Goal: Navigation & Orientation: Find specific page/section

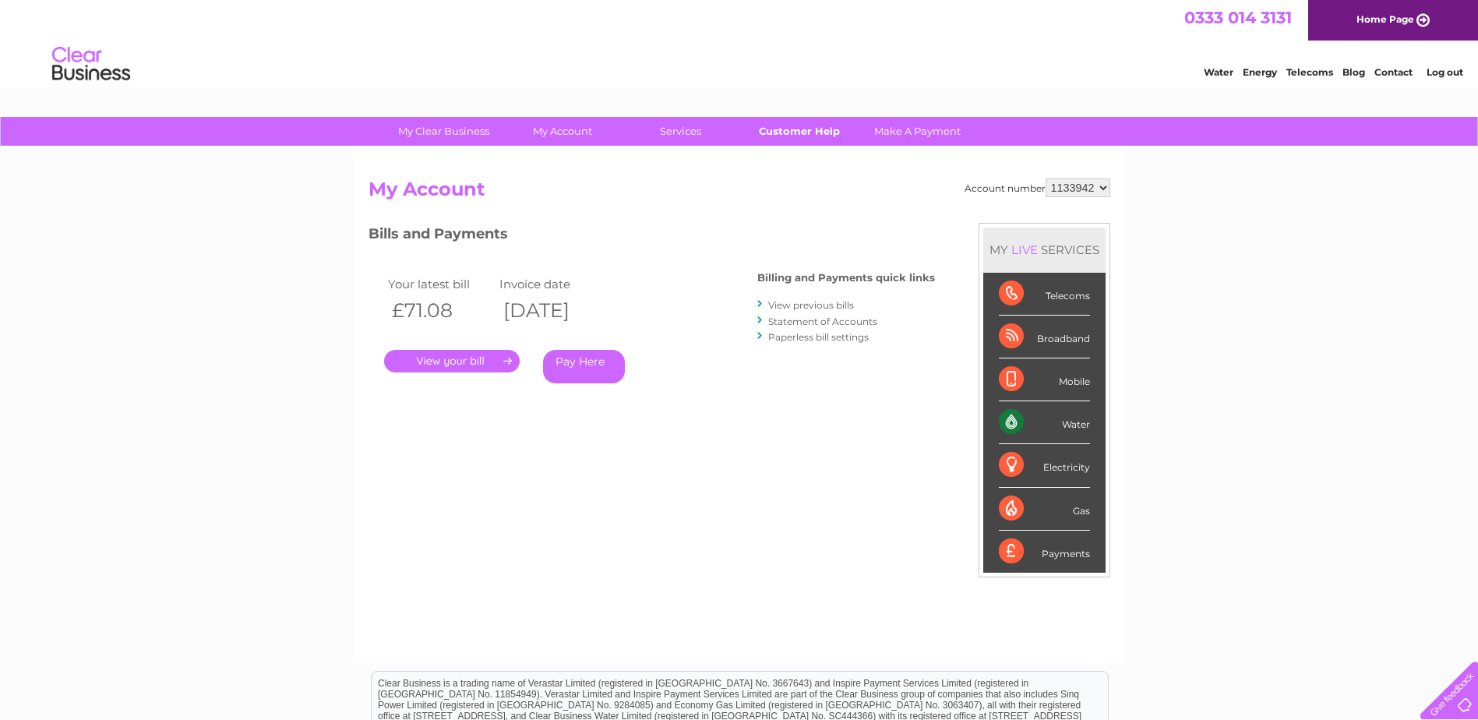
click at [813, 126] on link "Customer Help" at bounding box center [799, 131] width 129 height 29
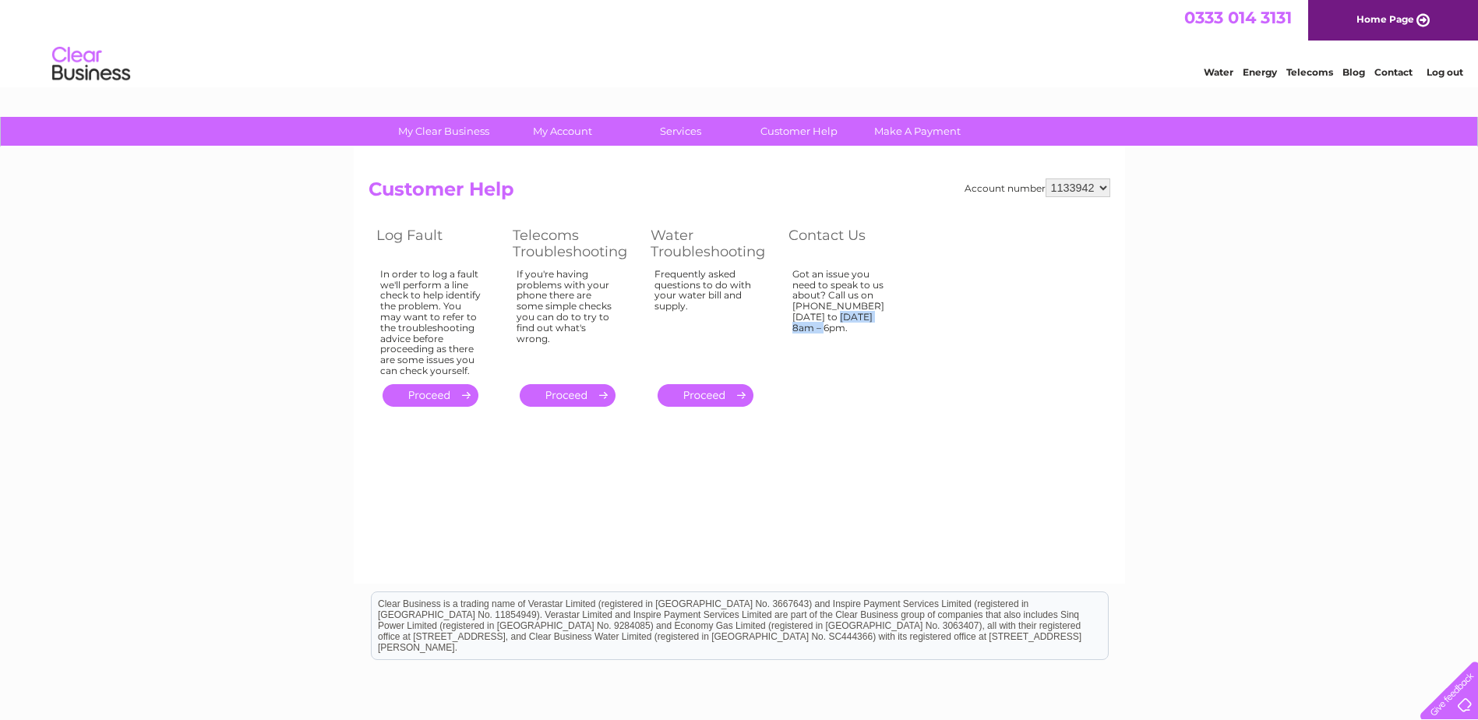
drag, startPoint x: 854, startPoint y: 306, endPoint x: 794, endPoint y: 303, distance: 60.1
click at [794, 303] on div "Got an issue you need to speak to us about? Call us on 0333 014 3131 Monday to …" at bounding box center [842, 319] width 101 height 101
copy div "0333 014 3131"
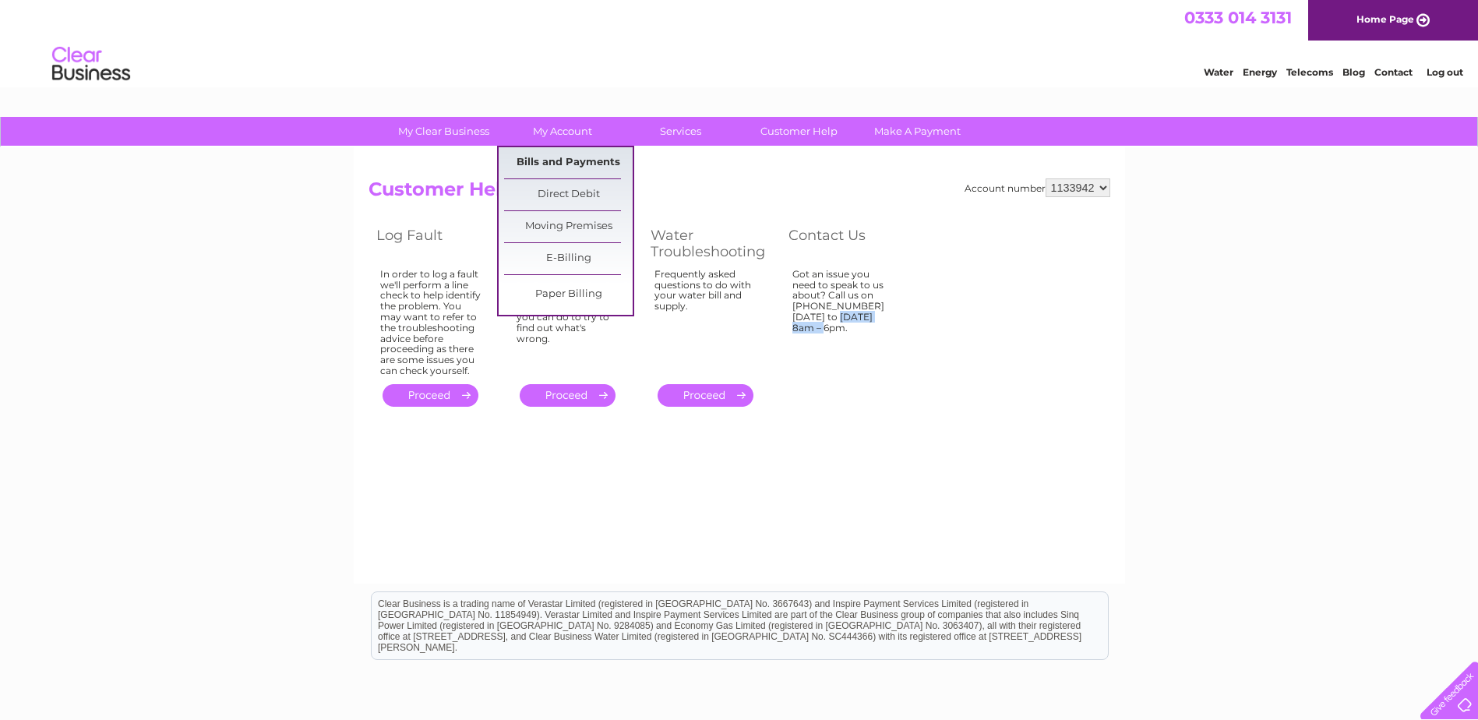
click at [579, 152] on link "Bills and Payments" at bounding box center [568, 162] width 129 height 31
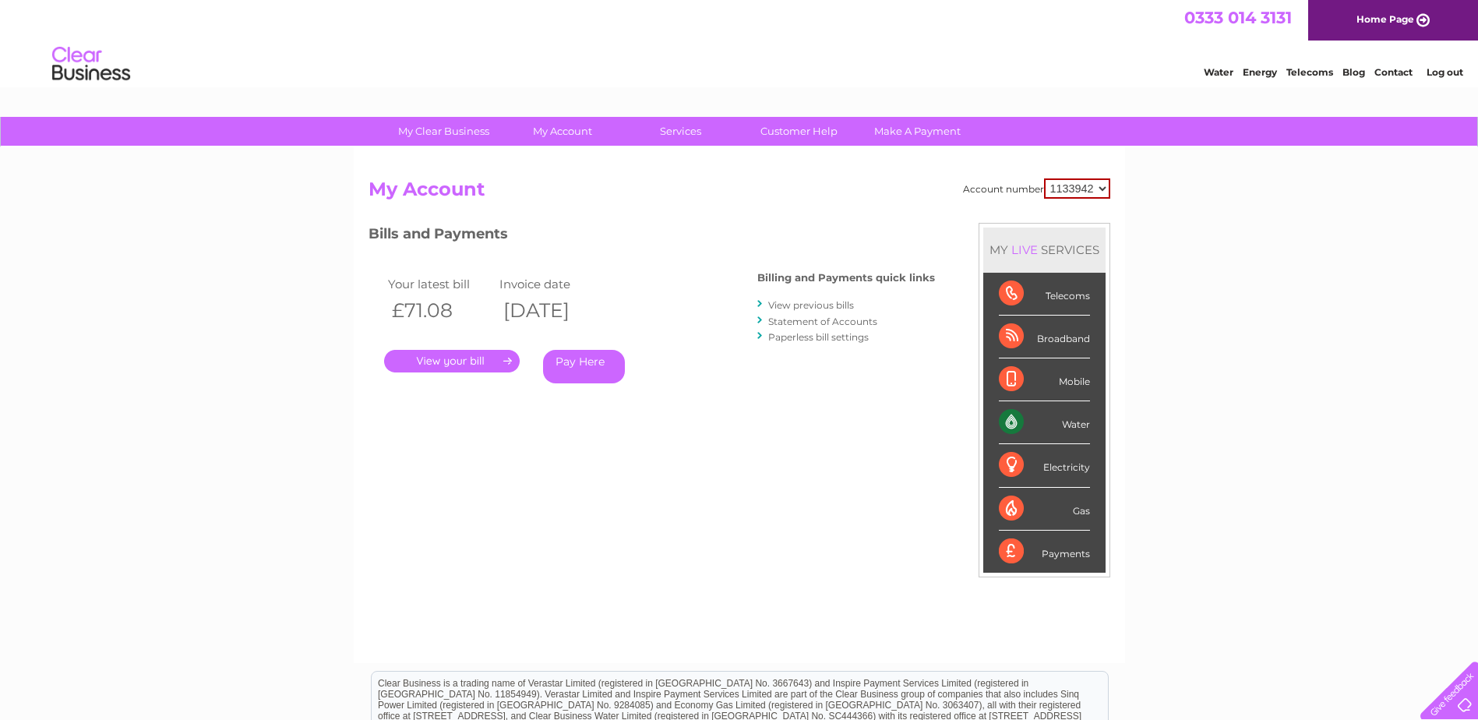
click at [468, 357] on link "." at bounding box center [452, 361] width 136 height 23
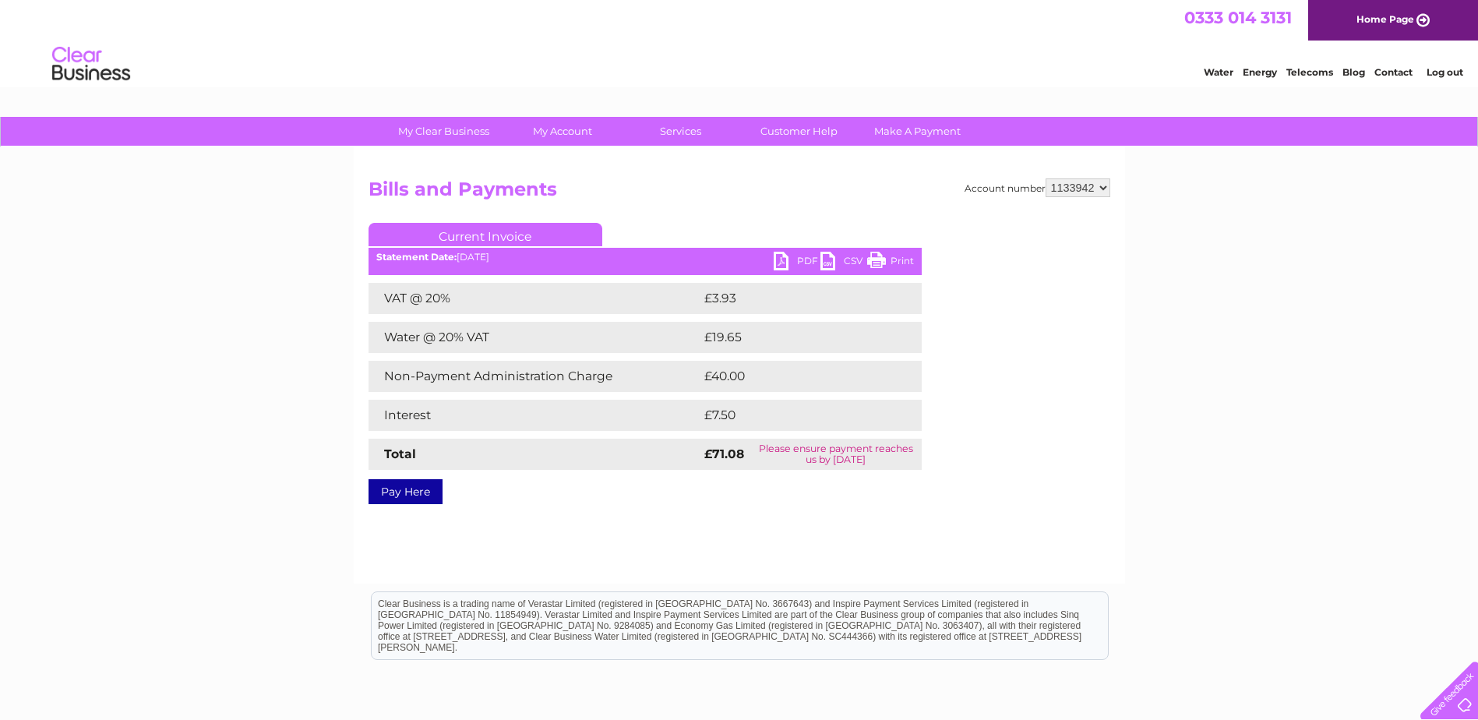
click at [806, 261] on link "PDF" at bounding box center [797, 263] width 47 height 23
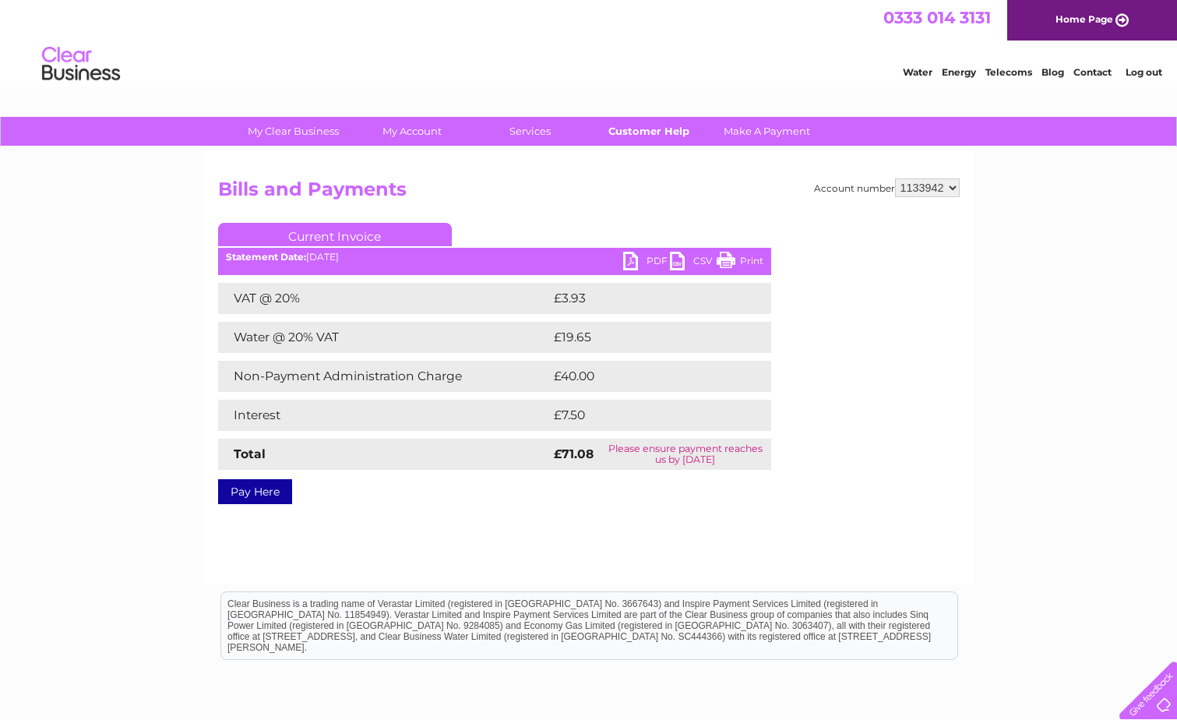
click at [656, 129] on link "Customer Help" at bounding box center [648, 131] width 129 height 29
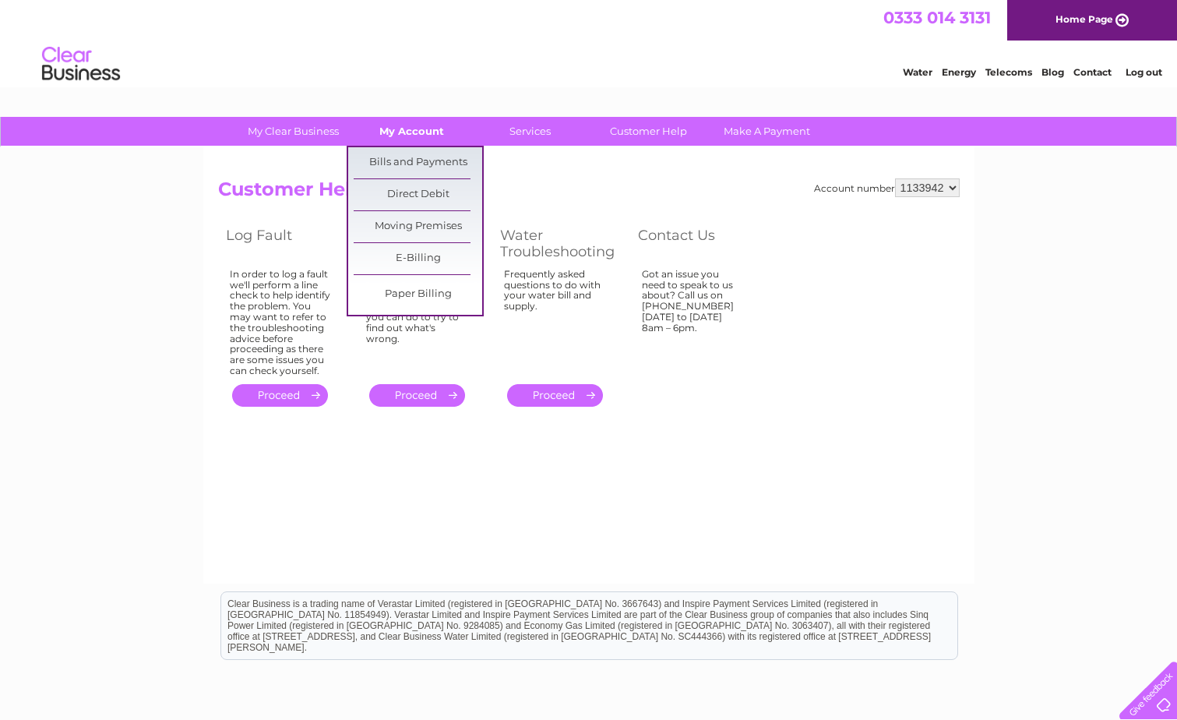
click at [412, 134] on link "My Account" at bounding box center [412, 131] width 129 height 29
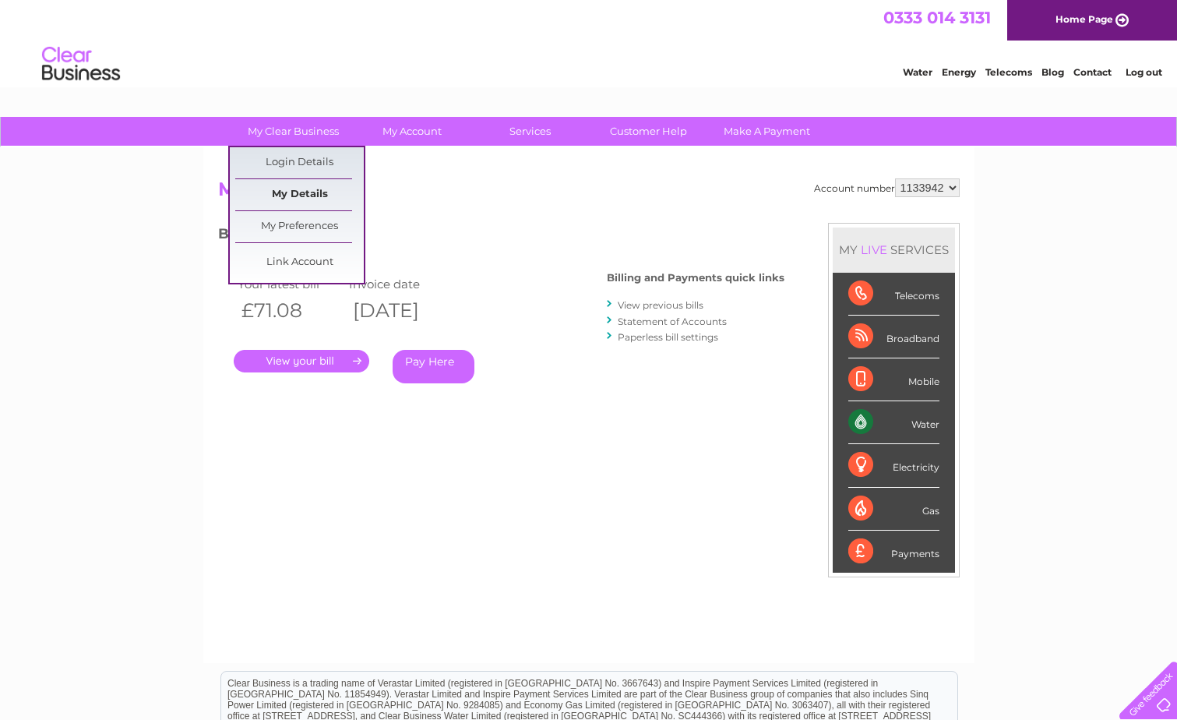
click at [312, 192] on link "My Details" at bounding box center [299, 194] width 129 height 31
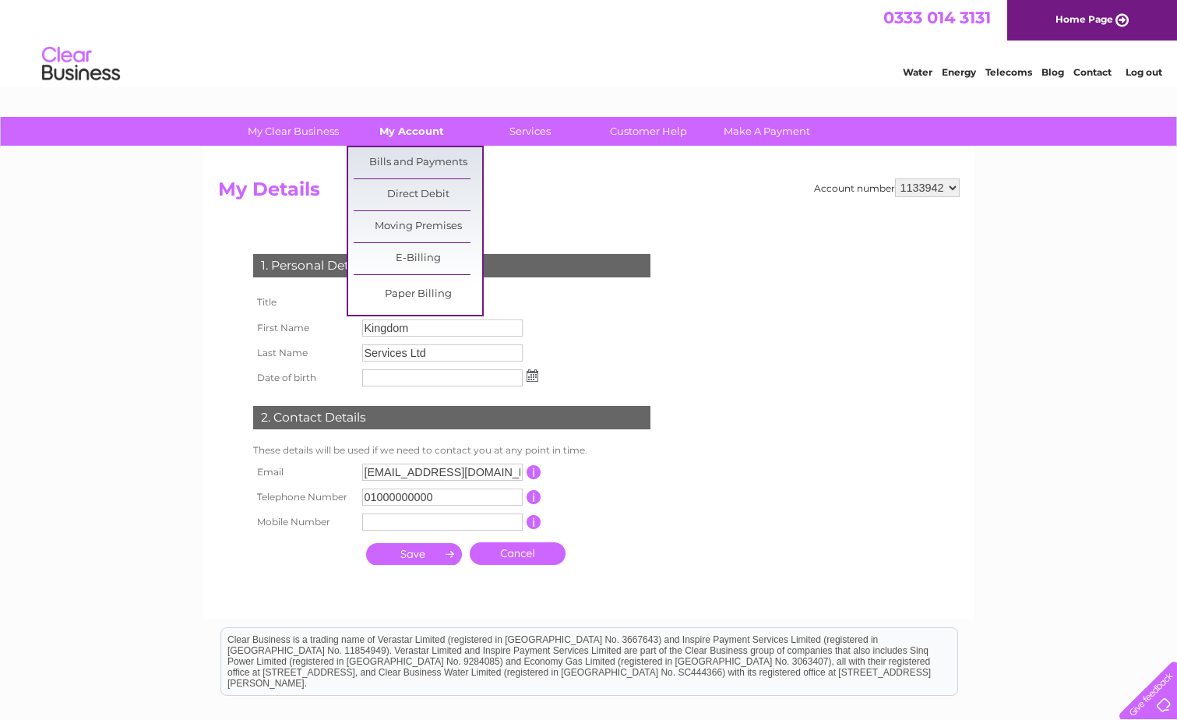
click at [416, 136] on link "My Account" at bounding box center [412, 131] width 129 height 29
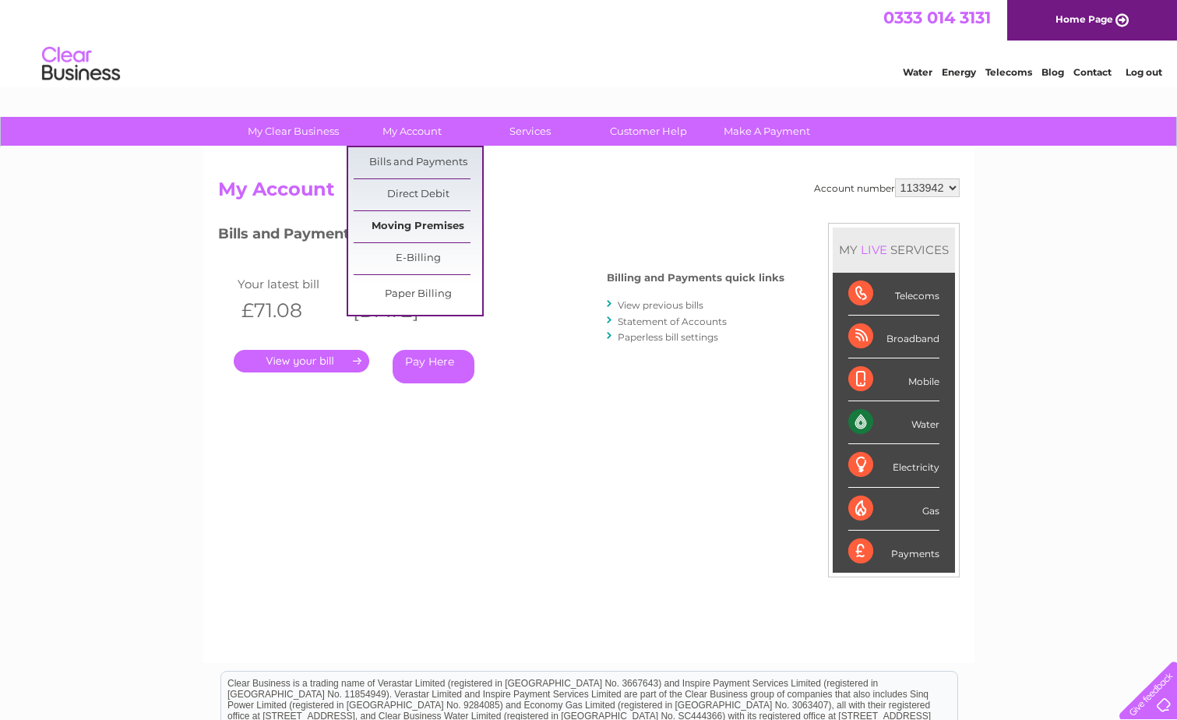
click at [430, 223] on link "Moving Premises" at bounding box center [418, 226] width 129 height 31
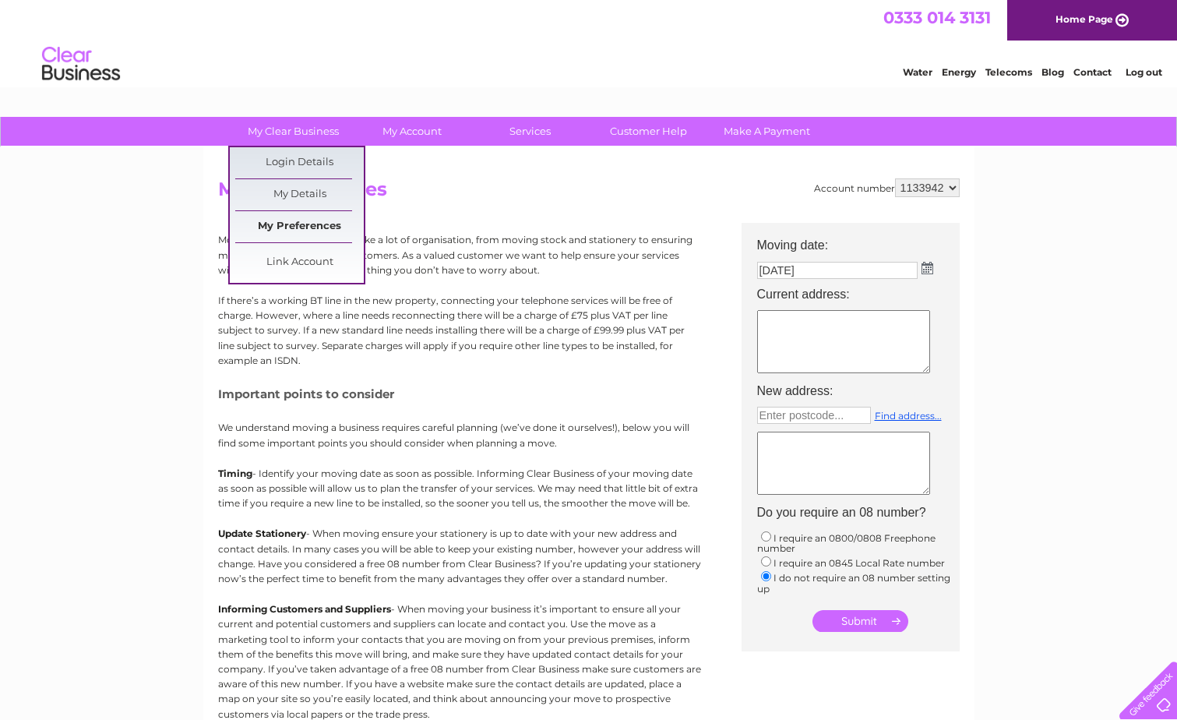
click at [270, 222] on link "My Preferences" at bounding box center [299, 226] width 129 height 31
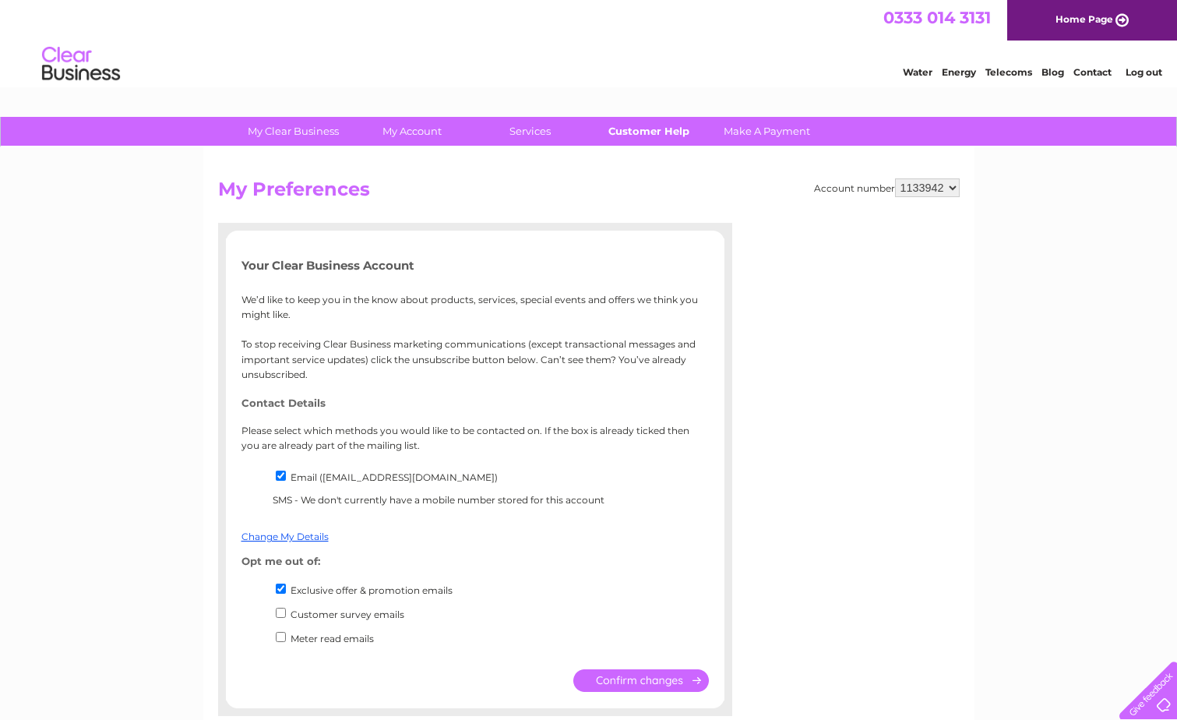
click at [652, 131] on link "Customer Help" at bounding box center [648, 131] width 129 height 29
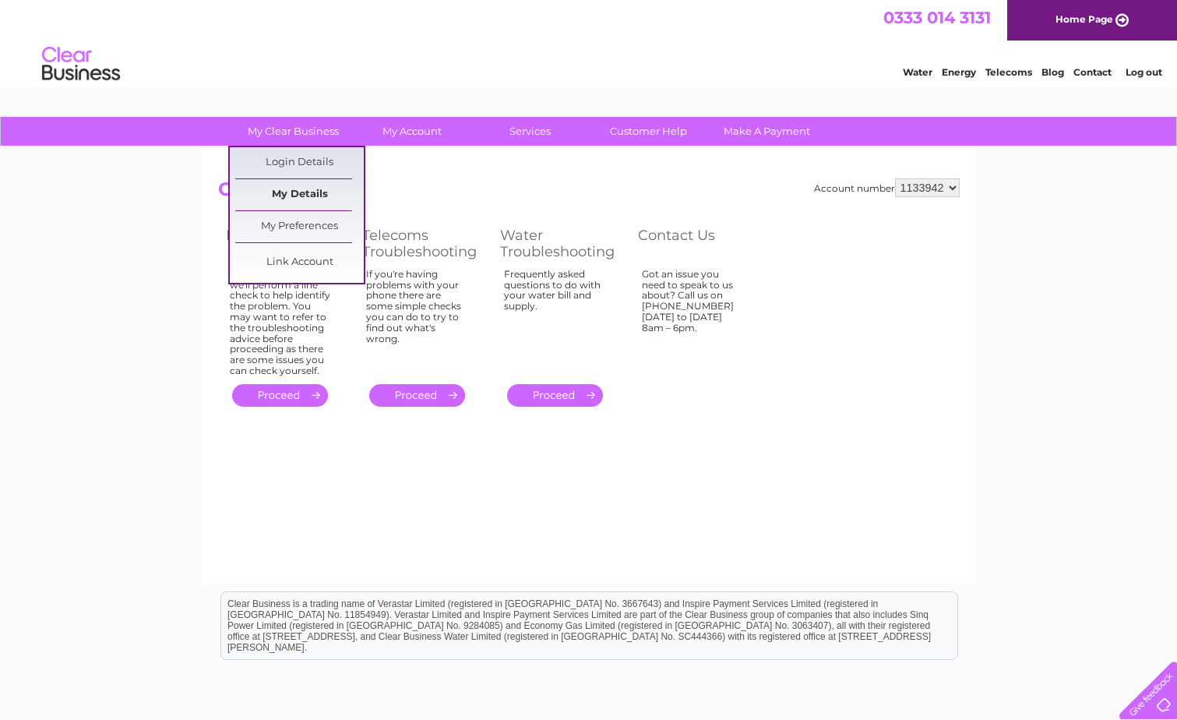
click at [287, 191] on link "My Details" at bounding box center [299, 194] width 129 height 31
